Goal: Book appointment/travel/reservation

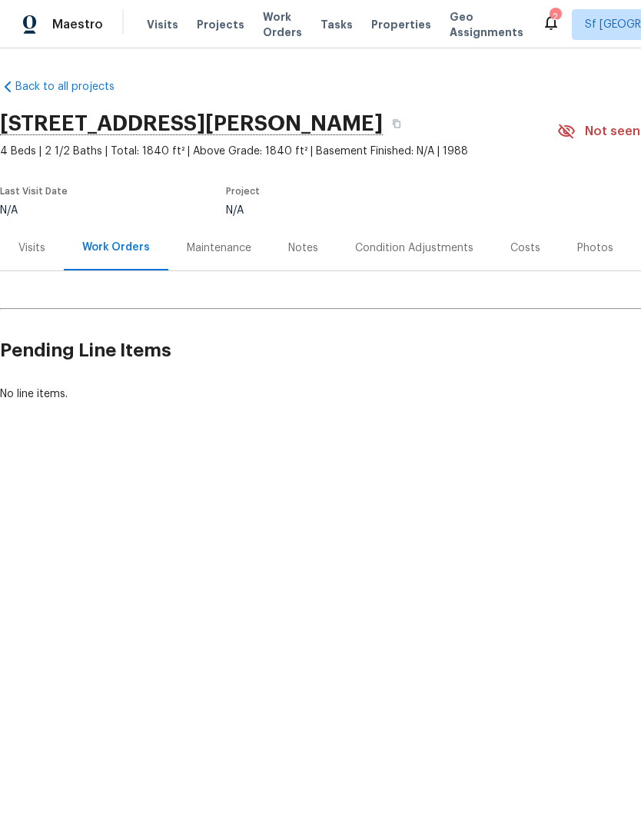
click at [164, 30] on span "Visits" at bounding box center [163, 24] width 32 height 15
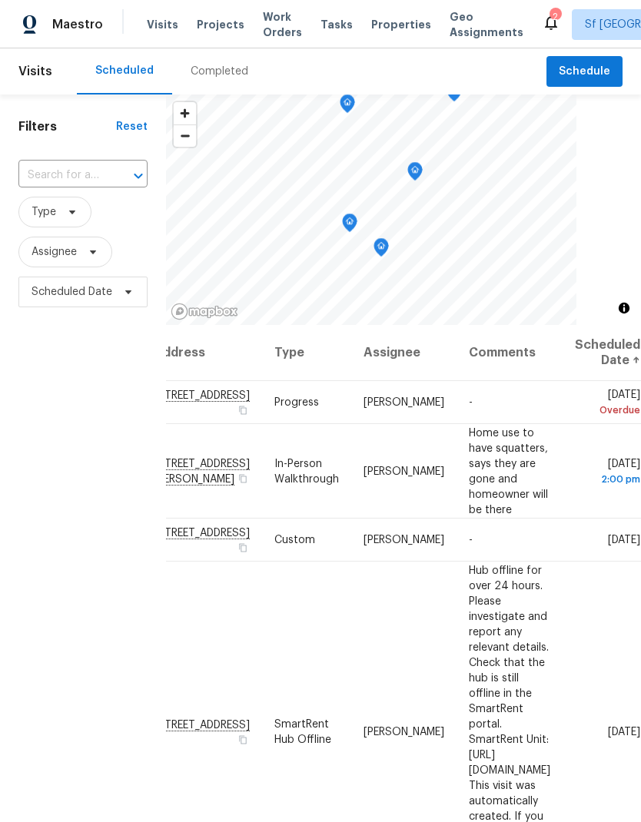
scroll to position [0, 128]
click at [0, 0] on icon at bounding box center [0, 0] width 0 height 0
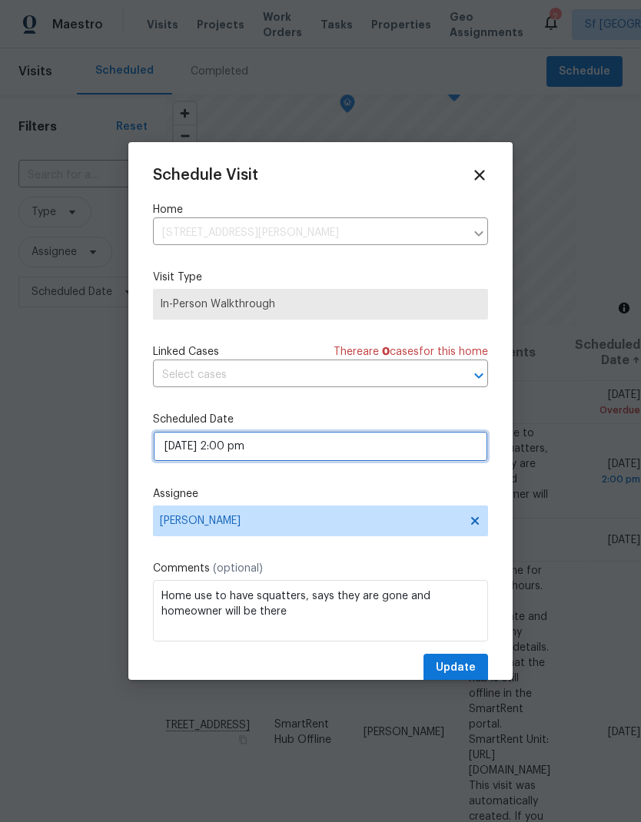
click at [350, 441] on input "[DATE] 2:00 pm" at bounding box center [320, 446] width 335 height 31
select select "pm"
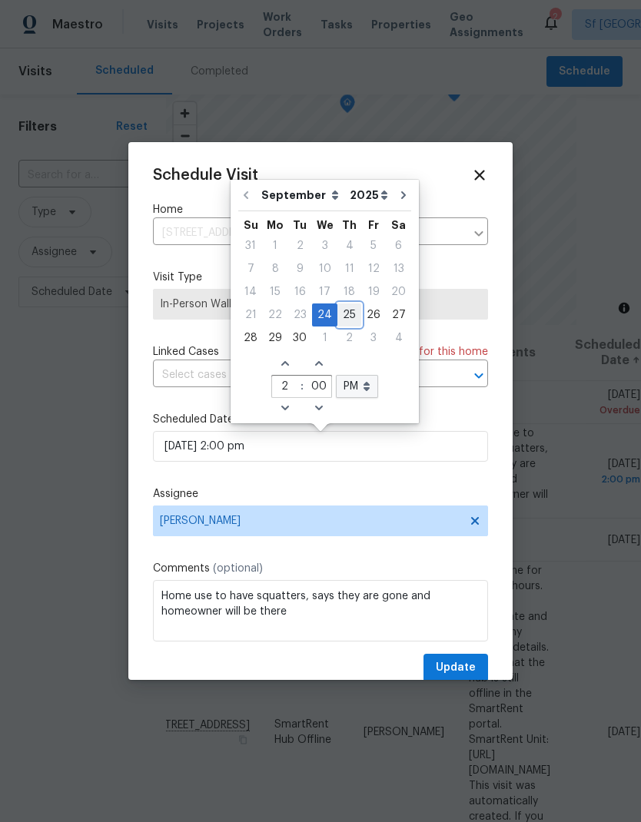
click at [346, 314] on div "25" at bounding box center [349, 315] width 24 height 22
type input "[DATE] 2:00 pm"
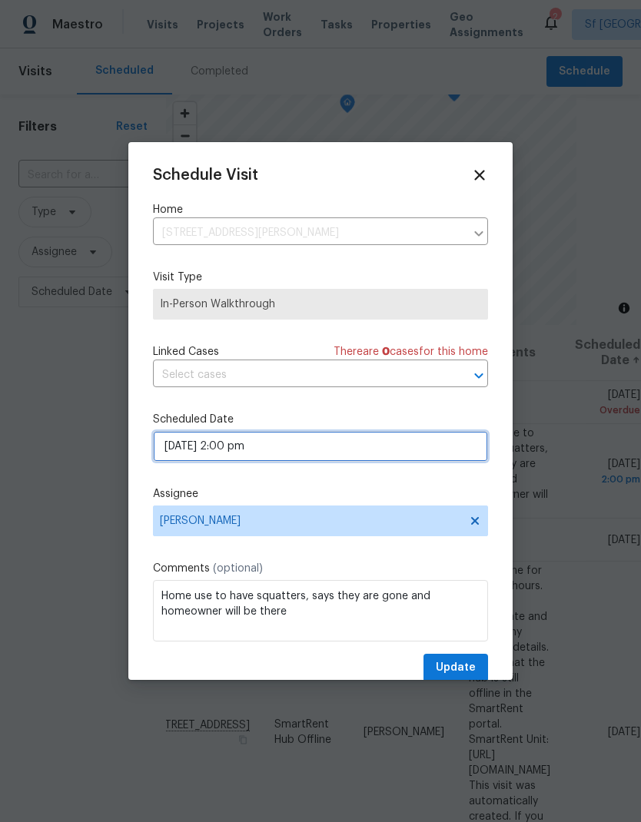
click at [291, 445] on input "[DATE] 2:00 pm" at bounding box center [320, 446] width 335 height 31
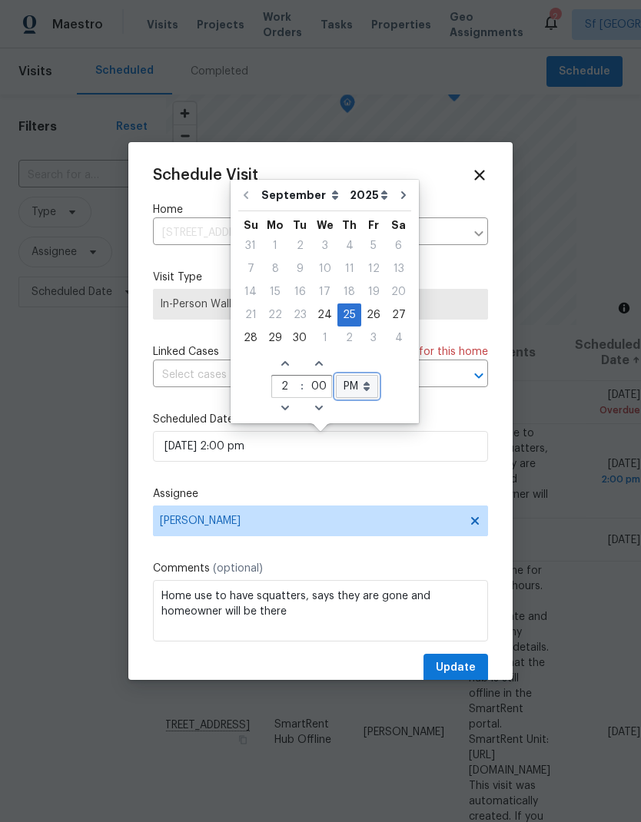
click at [356, 396] on select "AM PM" at bounding box center [357, 386] width 42 height 23
select select "am"
type input "[DATE] 2:00 am"
select select "am"
click at [279, 363] on icon "Increase hours (12hr clock)" at bounding box center [285, 363] width 12 height 12
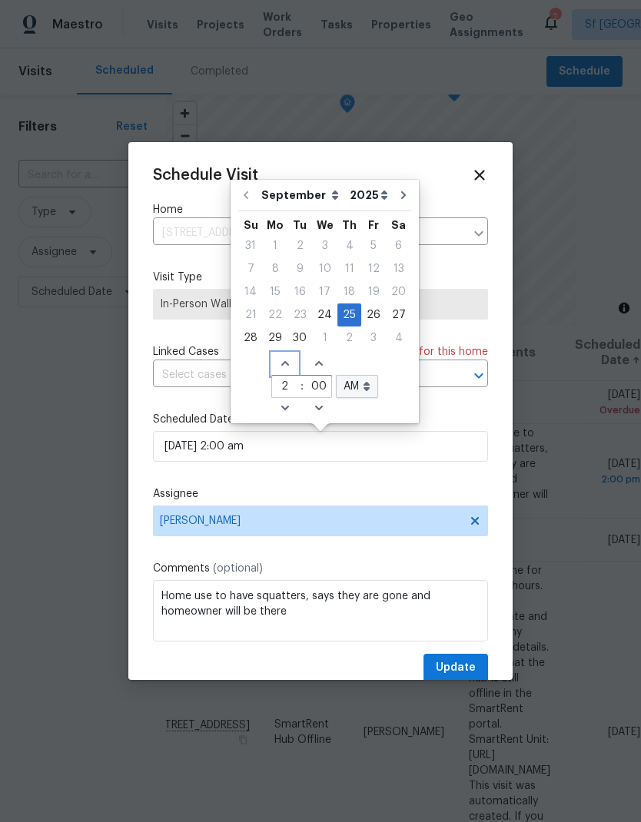
type input "[DATE] 3:00 am"
type input "3"
click at [279, 363] on icon "Increase hours (12hr clock)" at bounding box center [285, 363] width 12 height 12
type input "[DATE] 4:00 am"
type input "4"
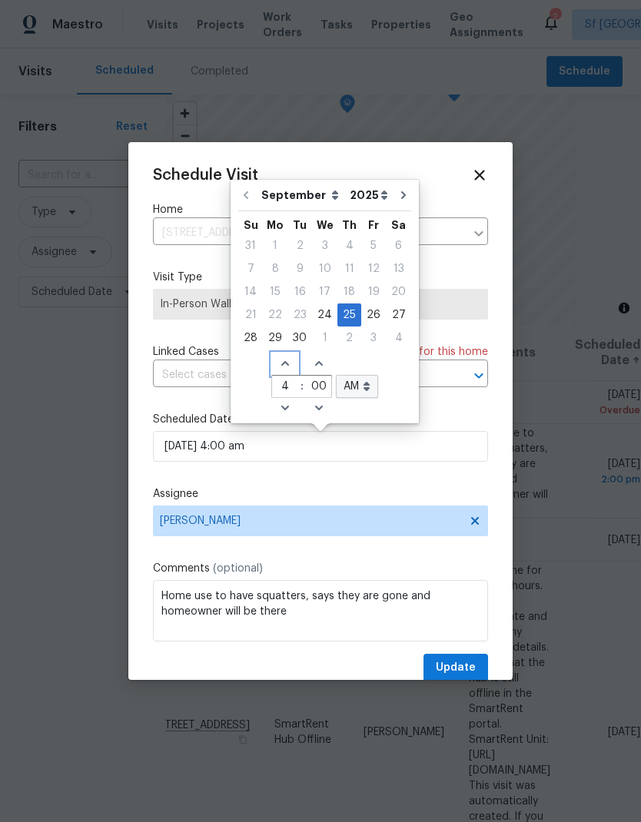
click at [279, 360] on icon "Increase hours (12hr clock)" at bounding box center [285, 363] width 12 height 12
type input "[DATE] 5:00 am"
type input "5"
click at [288, 359] on span "Increase hours (12hr clock)" at bounding box center [284, 364] width 25 height 22
type input "[DATE] 6:00 am"
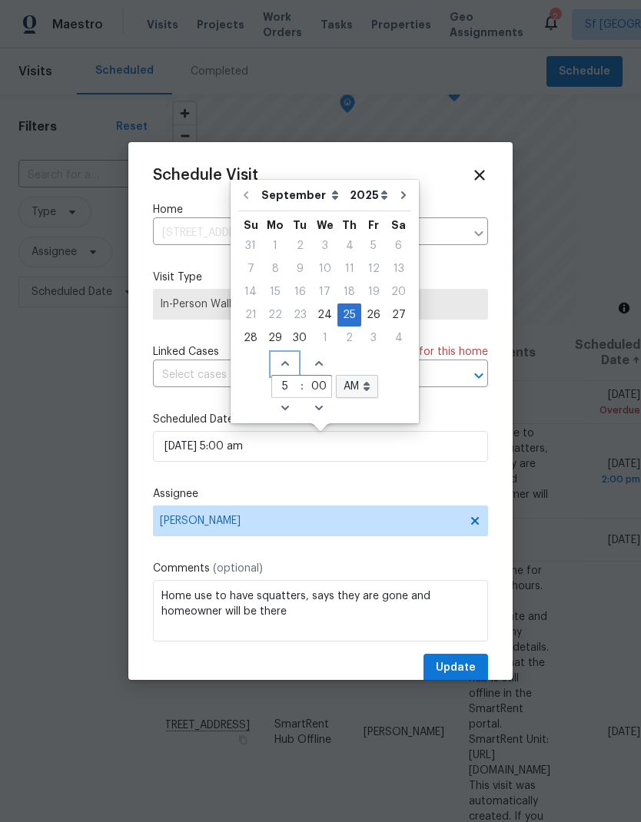
type input "6"
click at [288, 359] on span "Increase hours (12hr clock)" at bounding box center [284, 364] width 25 height 22
type input "[DATE] 7:00 am"
type input "7"
click at [284, 360] on icon "Increase hours (12hr clock)" at bounding box center [285, 363] width 12 height 12
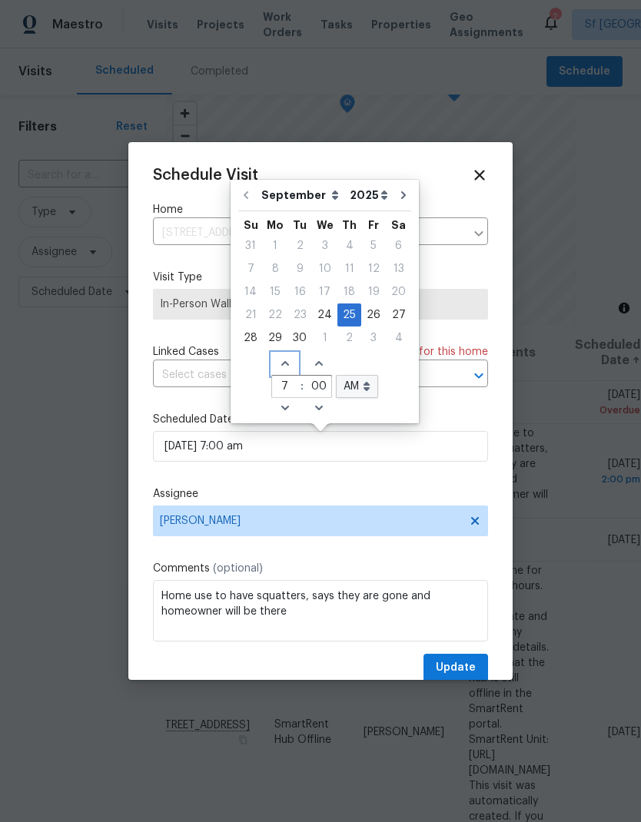
type input "[DATE] 8:00 am"
type input "8"
click at [284, 360] on icon "Increase hours (12hr clock)" at bounding box center [285, 363] width 12 height 12
type input "[DATE] 9:00 am"
type input "9"
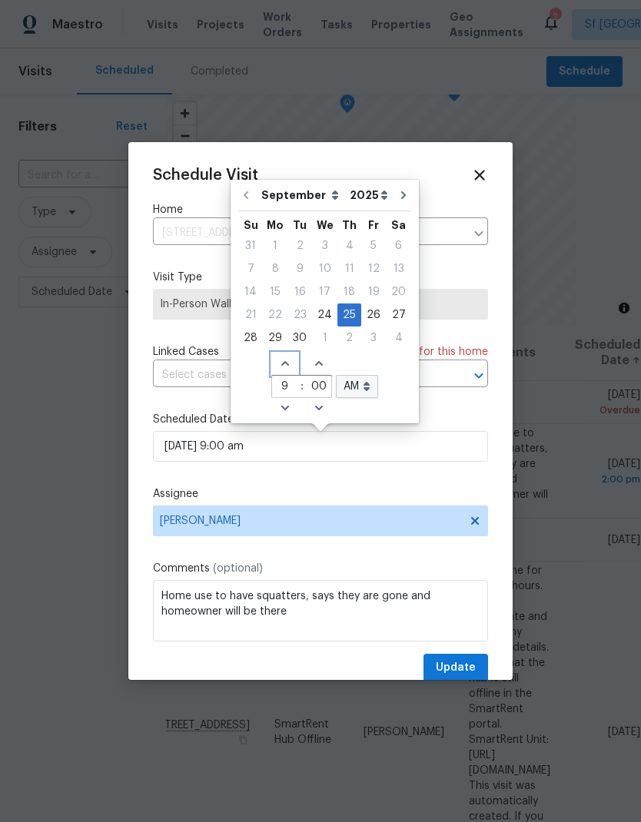
click at [284, 359] on icon "Increase hours (12hr clock)" at bounding box center [285, 363] width 12 height 12
type input "[DATE] 10:00 am"
type input "10"
click at [390, 482] on div "Schedule Visit Home [STREET_ADDRESS][PERSON_NAME] ​ Visit Type In-Person Walkth…" at bounding box center [320, 425] width 335 height 516
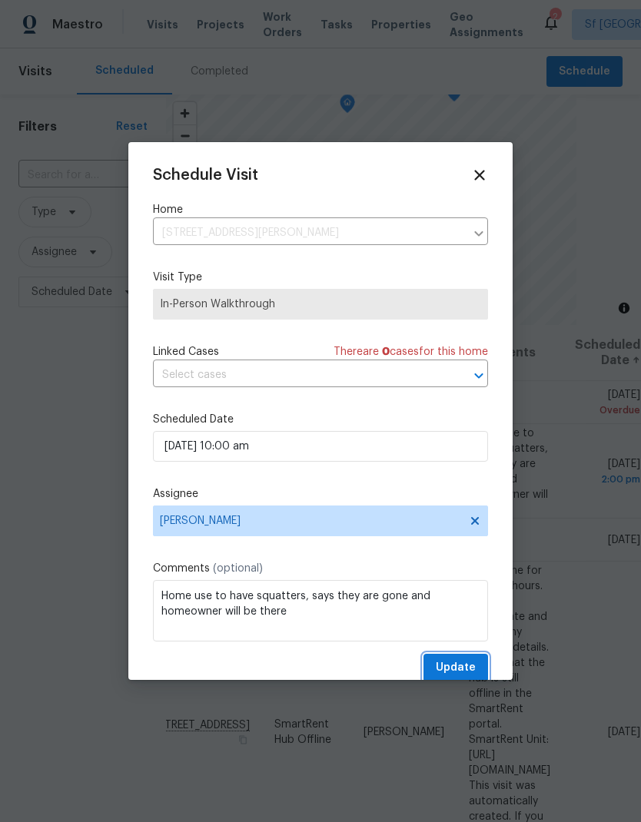
click at [458, 667] on span "Update" at bounding box center [456, 668] width 40 height 19
